Goal: Obtain resource: Download file/media

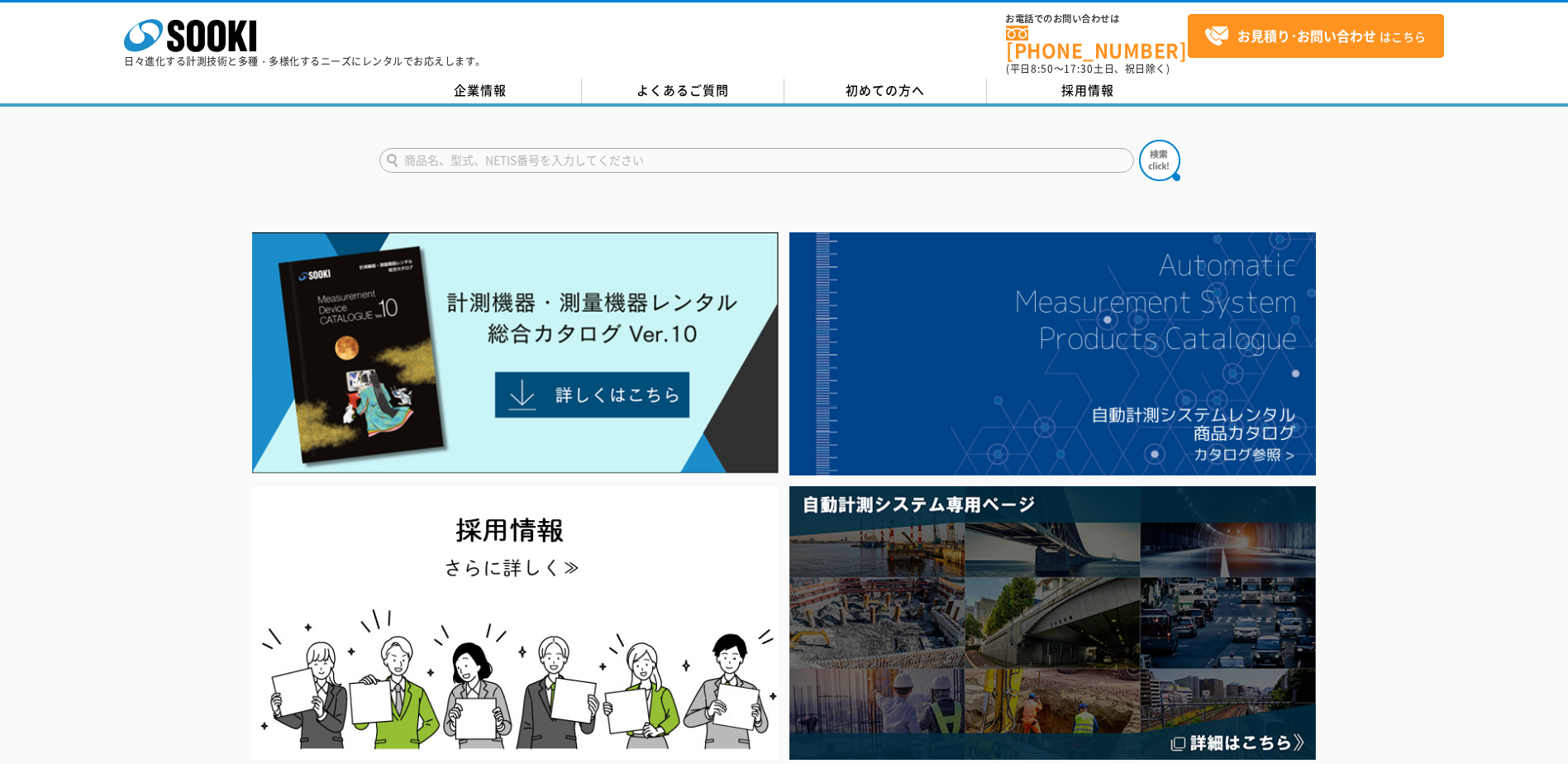
click at [710, 148] on input "text" at bounding box center [757, 160] width 755 height 24
type input "a"
type input "アネモマスター"
click at [1140, 140] on button at bounding box center [1161, 161] width 42 height 42
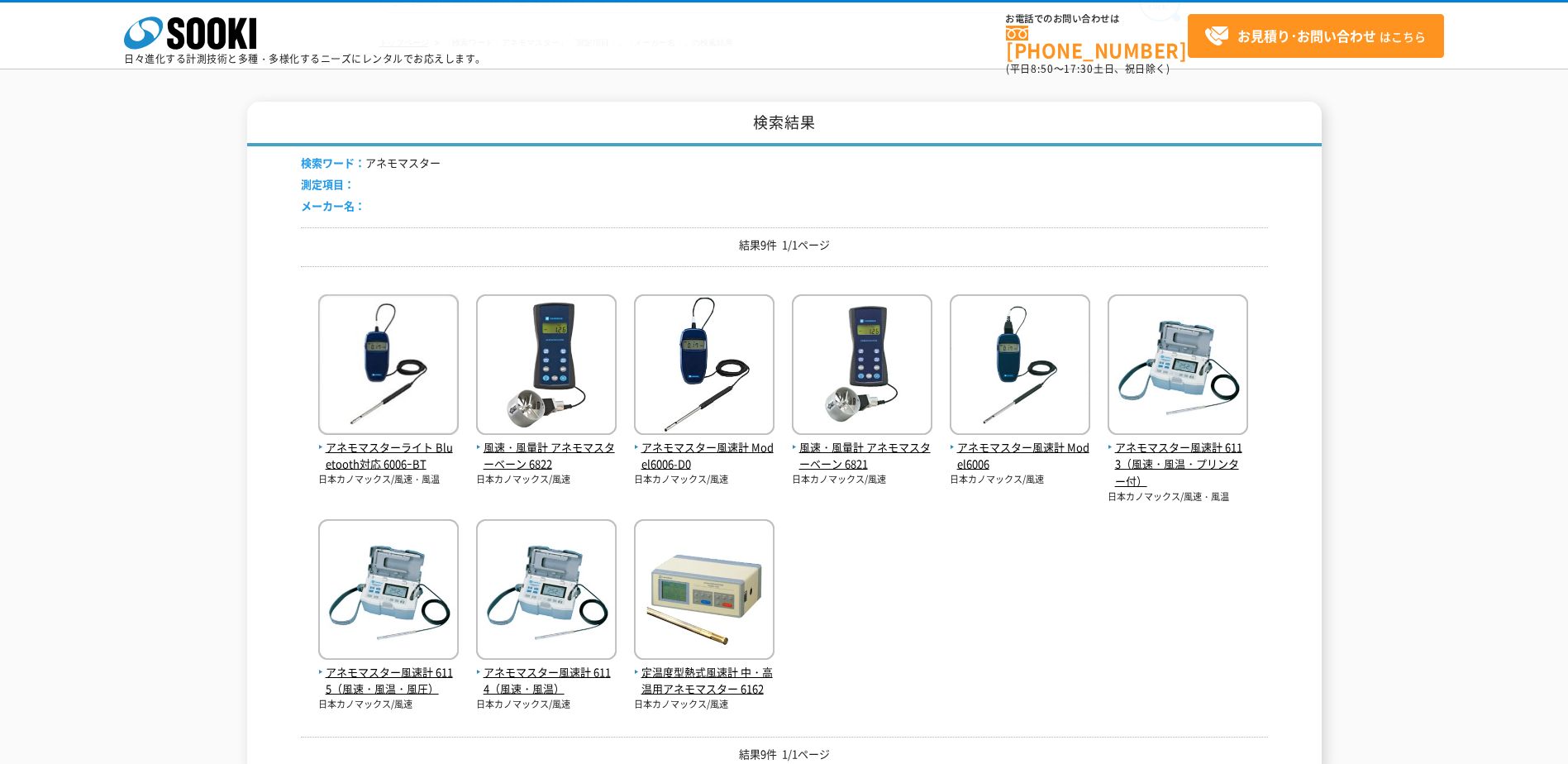
scroll to position [165, 0]
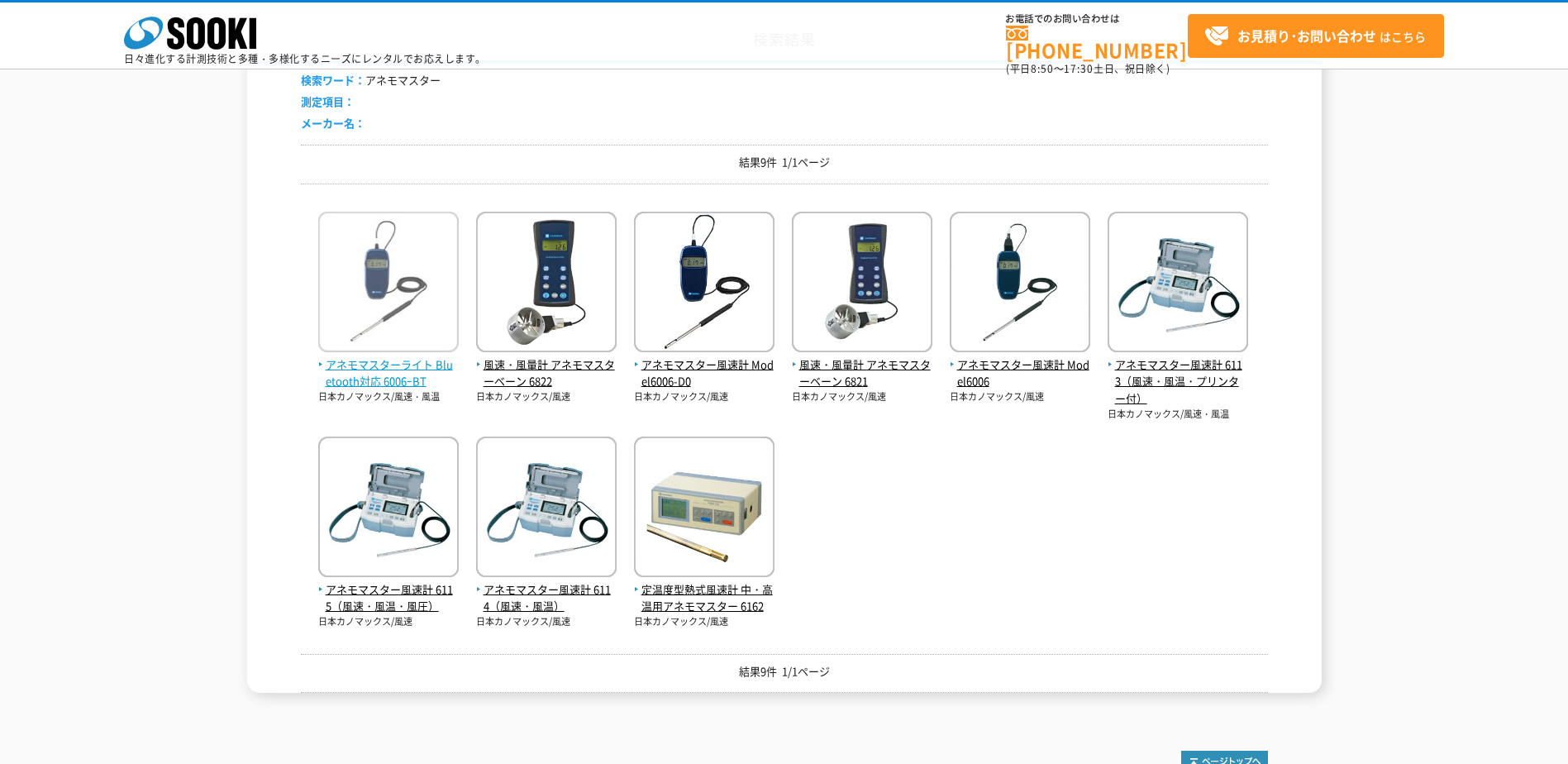
click at [402, 378] on span "アネモマスターライト Bluetooth対応 6006ｰBT" at bounding box center [388, 374] width 141 height 34
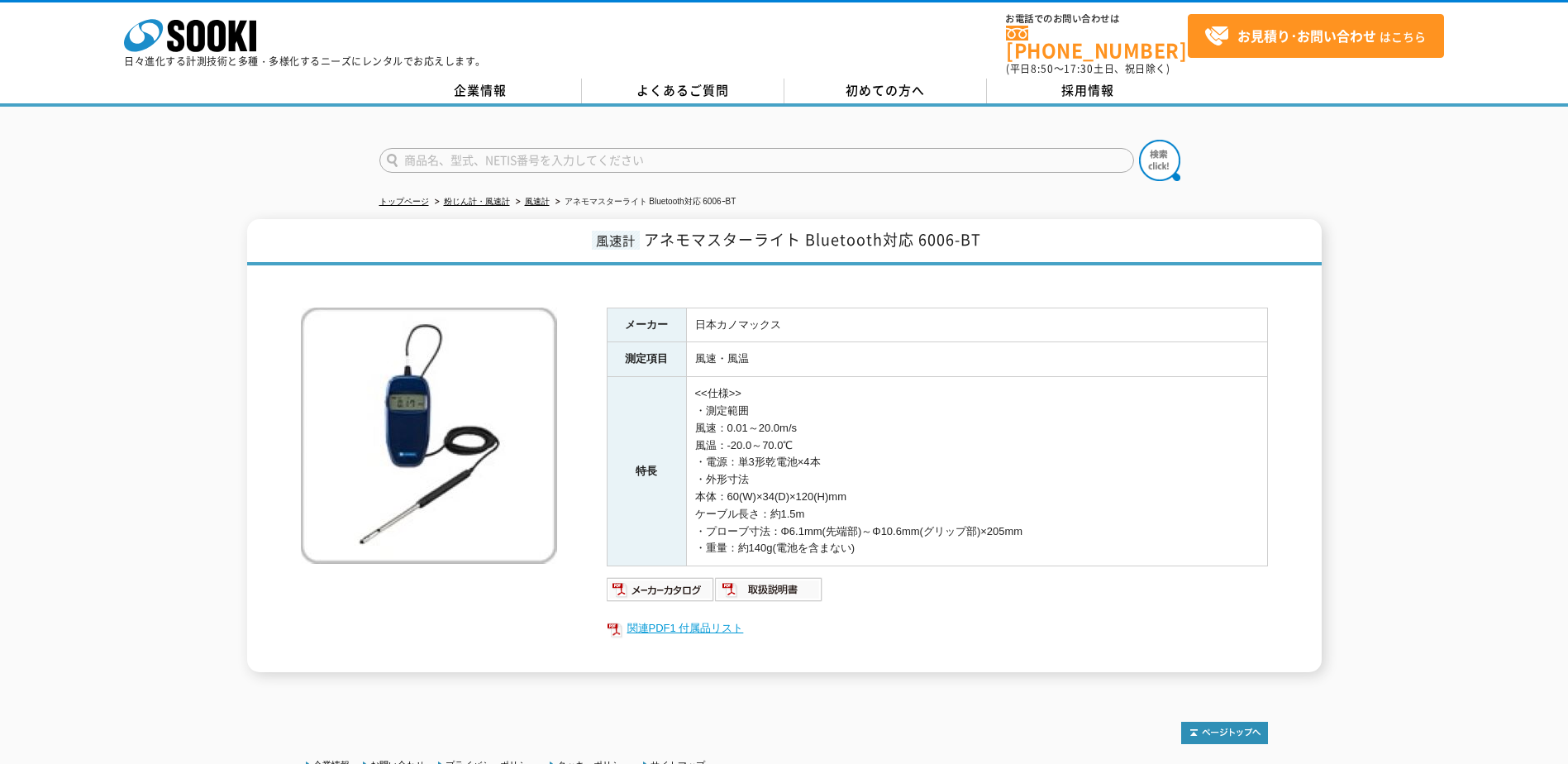
click at [1058, 618] on link "関連PDF1 付属品リスト" at bounding box center [937, 629] width 662 height 22
